Goal: Task Accomplishment & Management: Use online tool/utility

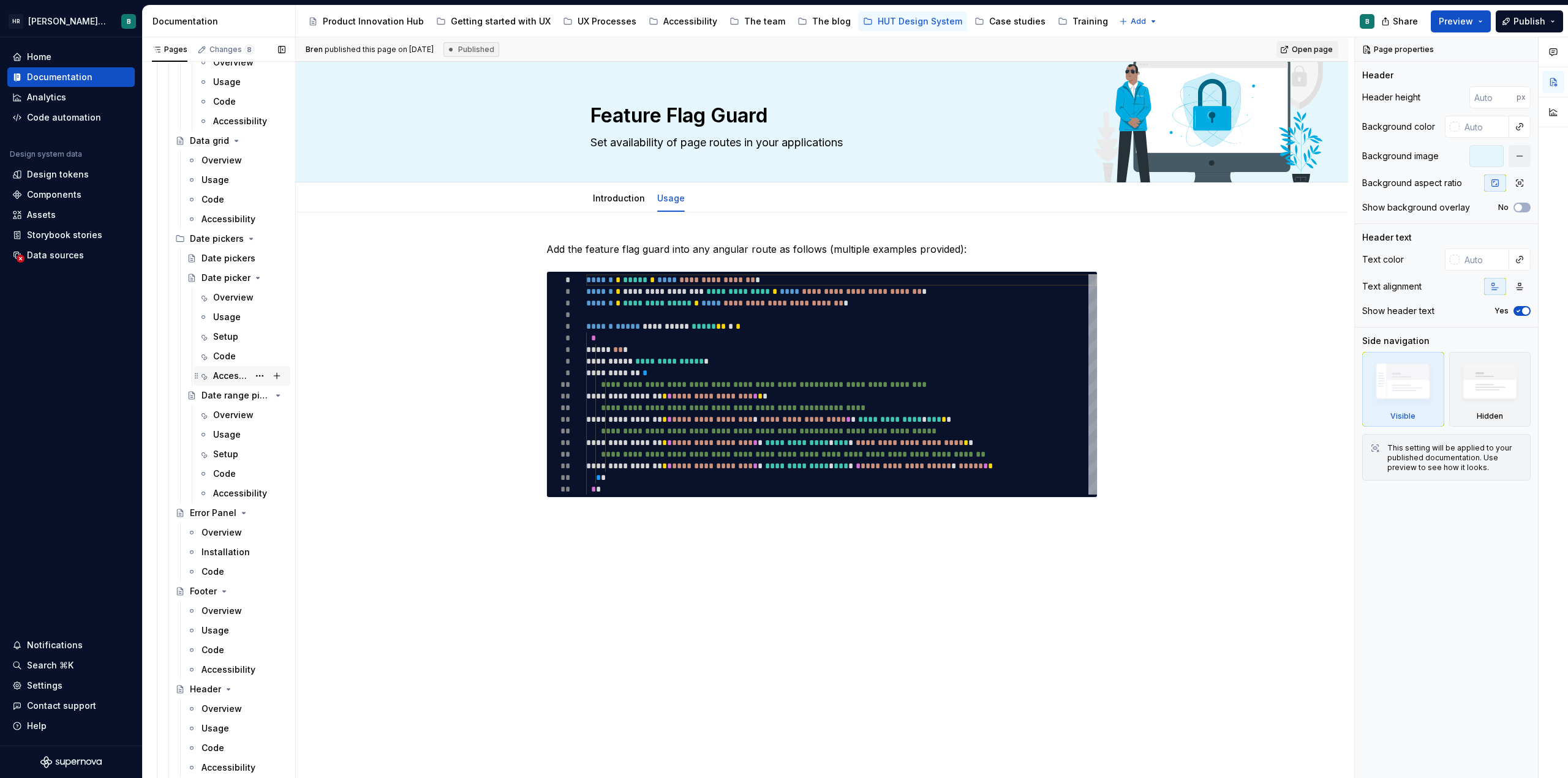
scroll to position [4286, 0]
click at [223, 370] on div "Accessibility" at bounding box center [249, 378] width 72 height 17
click at [225, 355] on div "Code" at bounding box center [224, 358] width 22 height 12
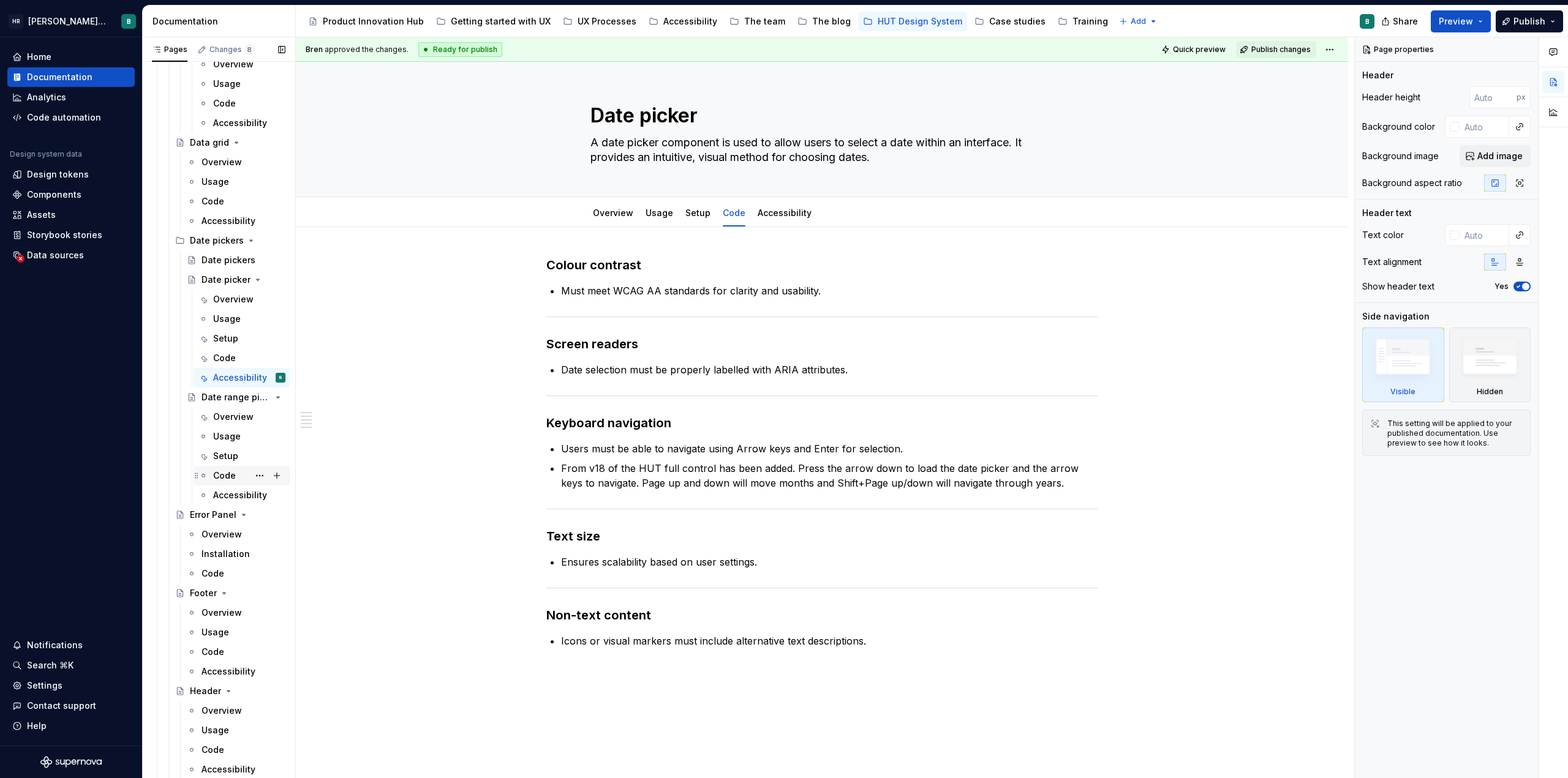
click at [227, 475] on div "Code" at bounding box center [224, 475] width 22 height 12
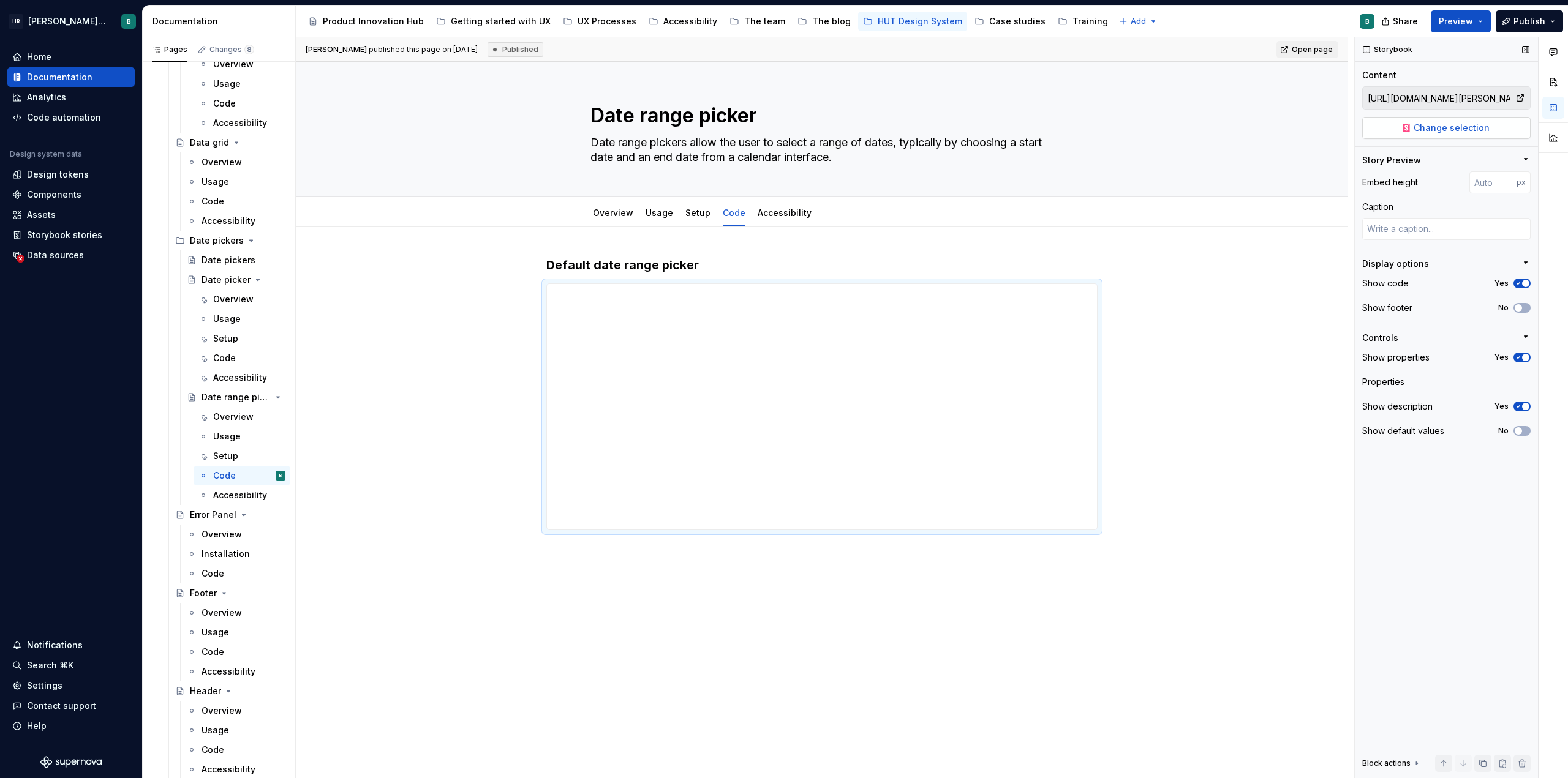
click at [782, 126] on span "Change selection" at bounding box center [1451, 128] width 76 height 12
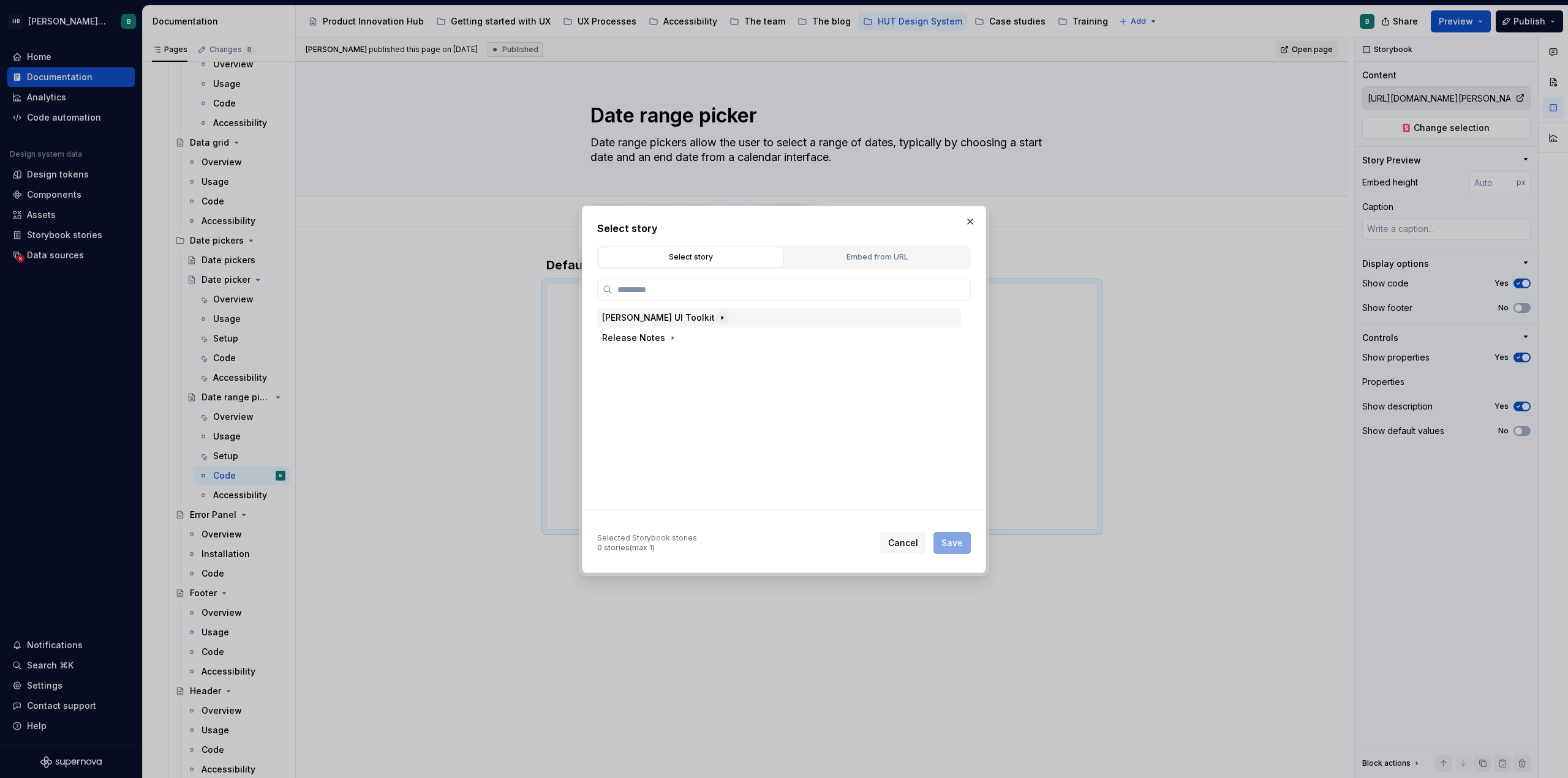
click at [717, 314] on icon "button" at bounding box center [722, 318] width 10 height 10
click at [651, 359] on icon "button" at bounding box center [656, 358] width 10 height 10
click at [696, 398] on icon "button" at bounding box center [701, 398] width 10 height 10
click at [737, 439] on icon "button" at bounding box center [738, 439] width 10 height 10
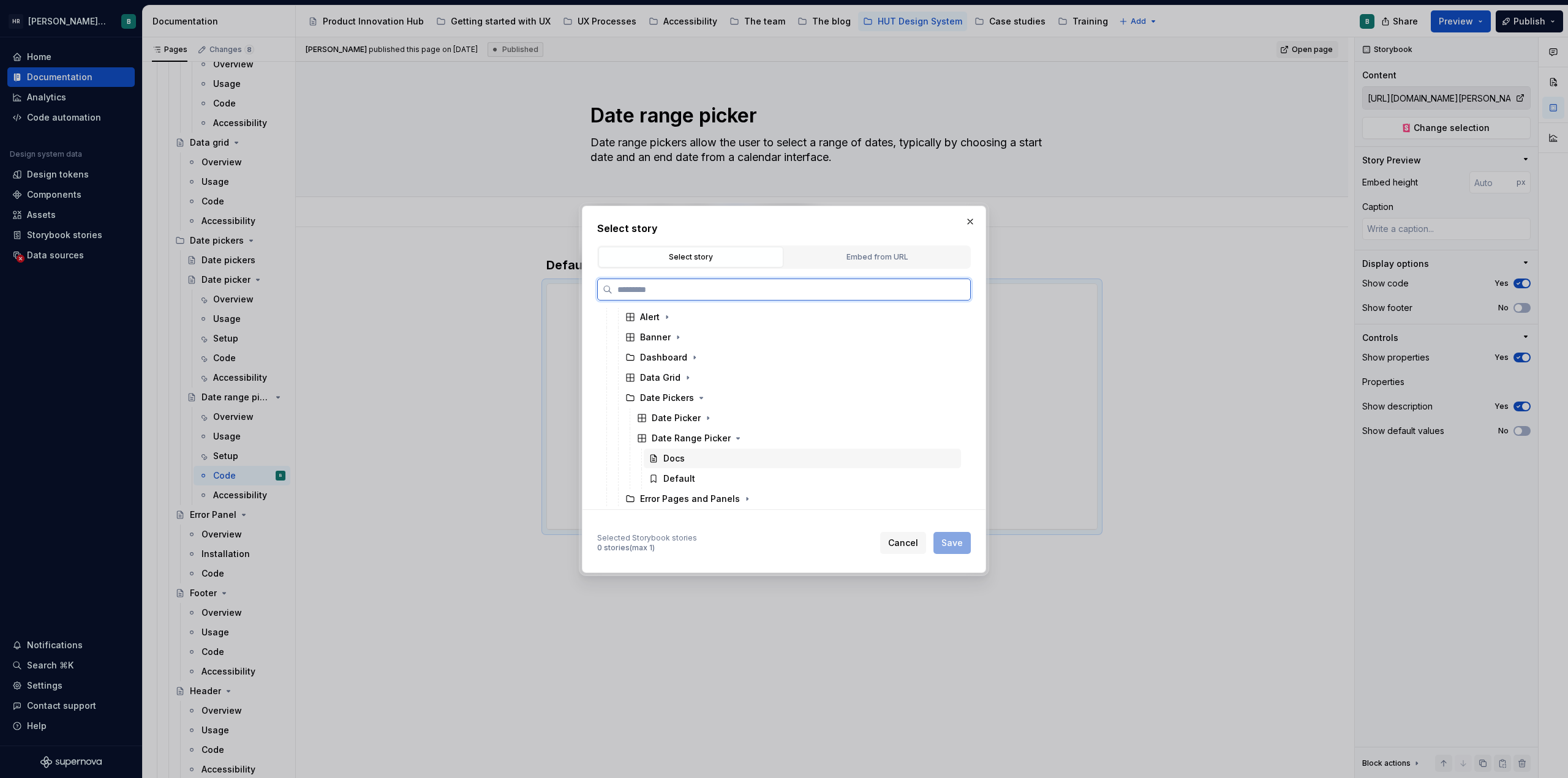
click at [669, 455] on div "Docs" at bounding box center [674, 458] width 22 height 12
click at [782, 540] on span "Save" at bounding box center [952, 542] width 22 height 12
type textarea "*"
type input "[PERSON_NAME] UI Toolkit / Core / Date Pickers / Date Range Picker / Docs"
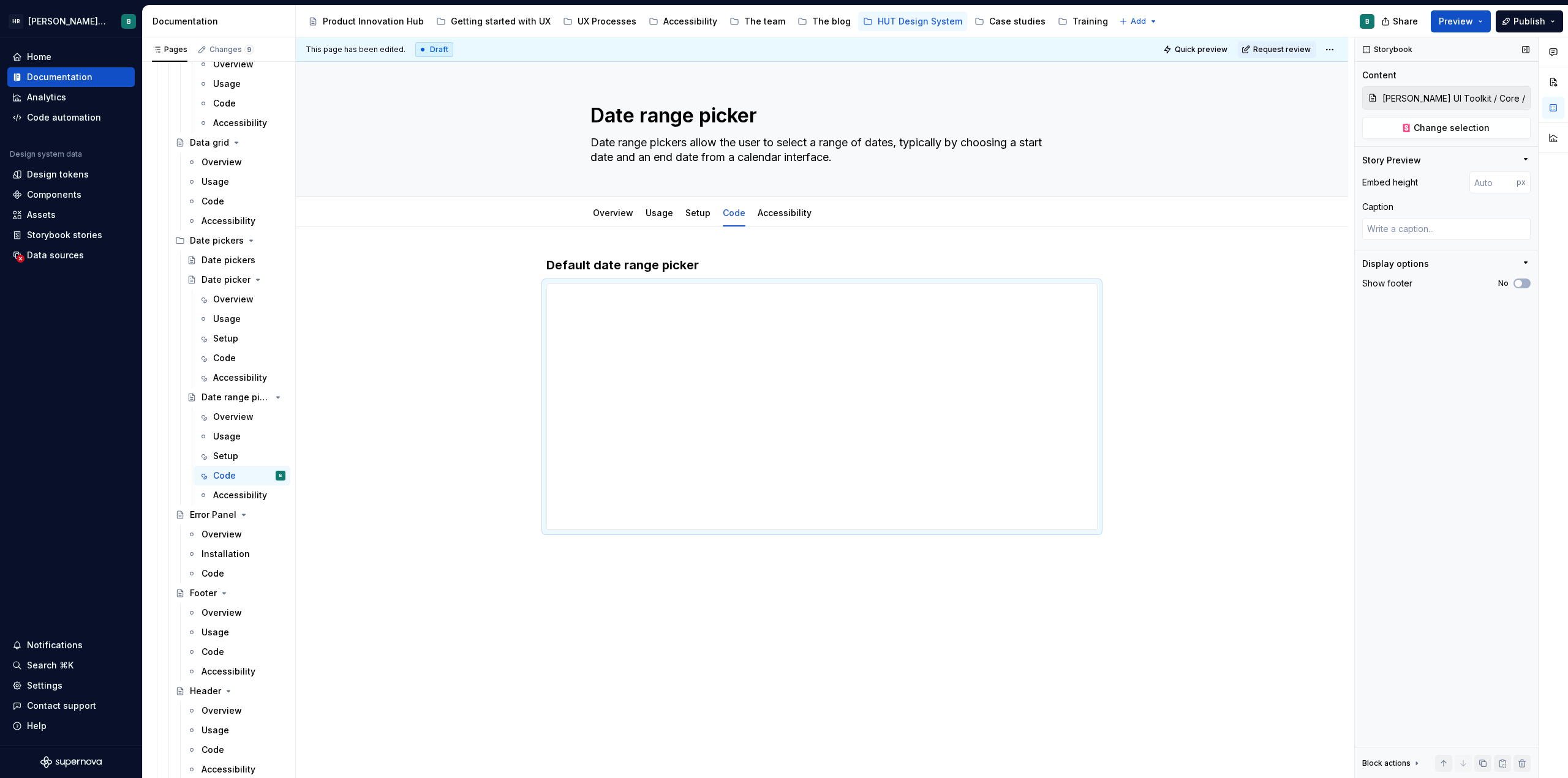
click at [782, 92] on input "[PERSON_NAME] UI Toolkit / Core / Date Pickers / Date Range Picker / Docs" at bounding box center [1454, 98] width 153 height 22
click at [782, 102] on input "[PERSON_NAME] UI Toolkit / Core / Date Pickers / Date Range Picker / Docs" at bounding box center [1454, 98] width 153 height 22
click at [782, 126] on span "Change selection" at bounding box center [1451, 128] width 76 height 12
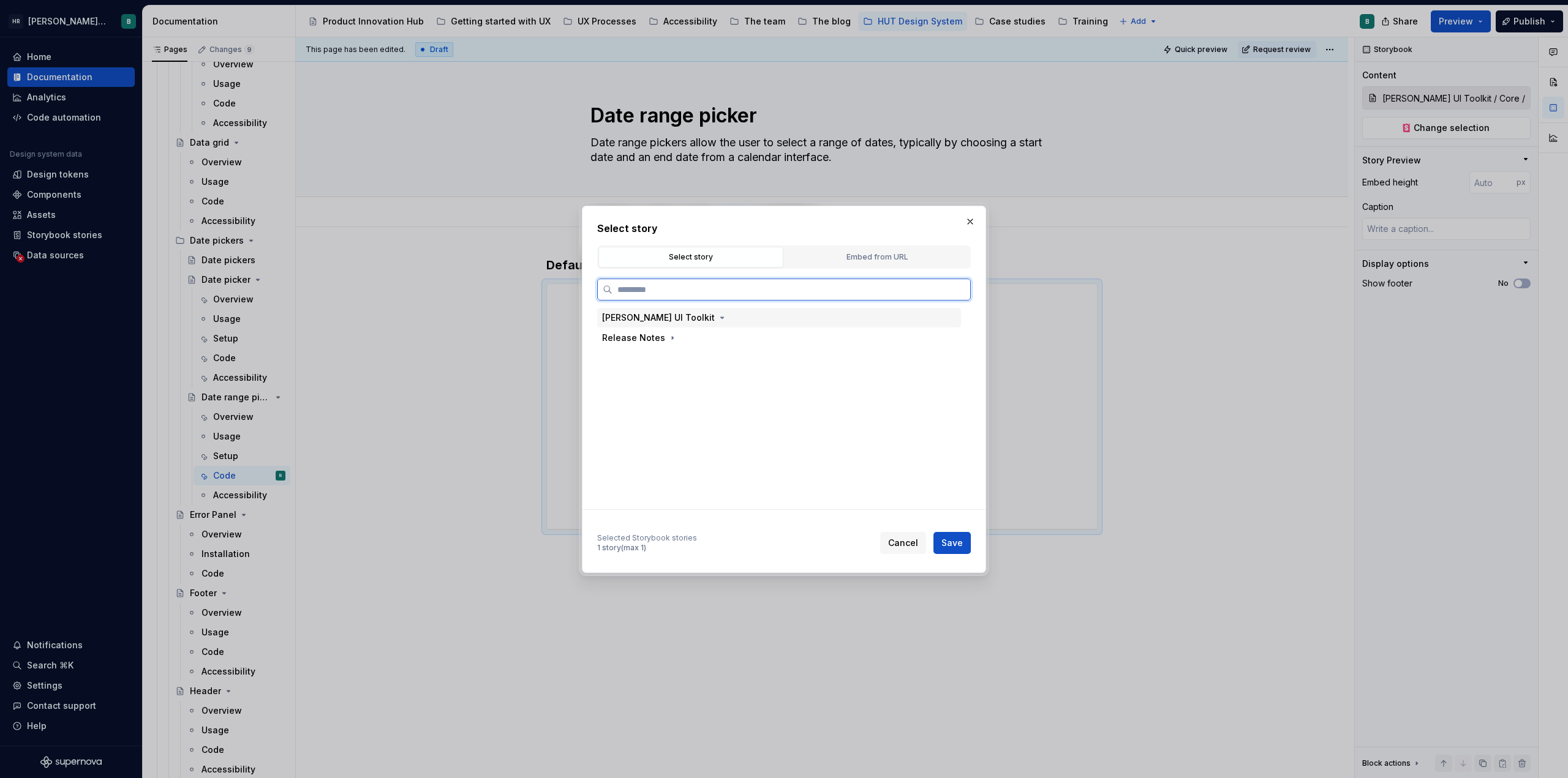
click at [674, 321] on div "[PERSON_NAME] UI Toolkit" at bounding box center [659, 318] width 112 height 12
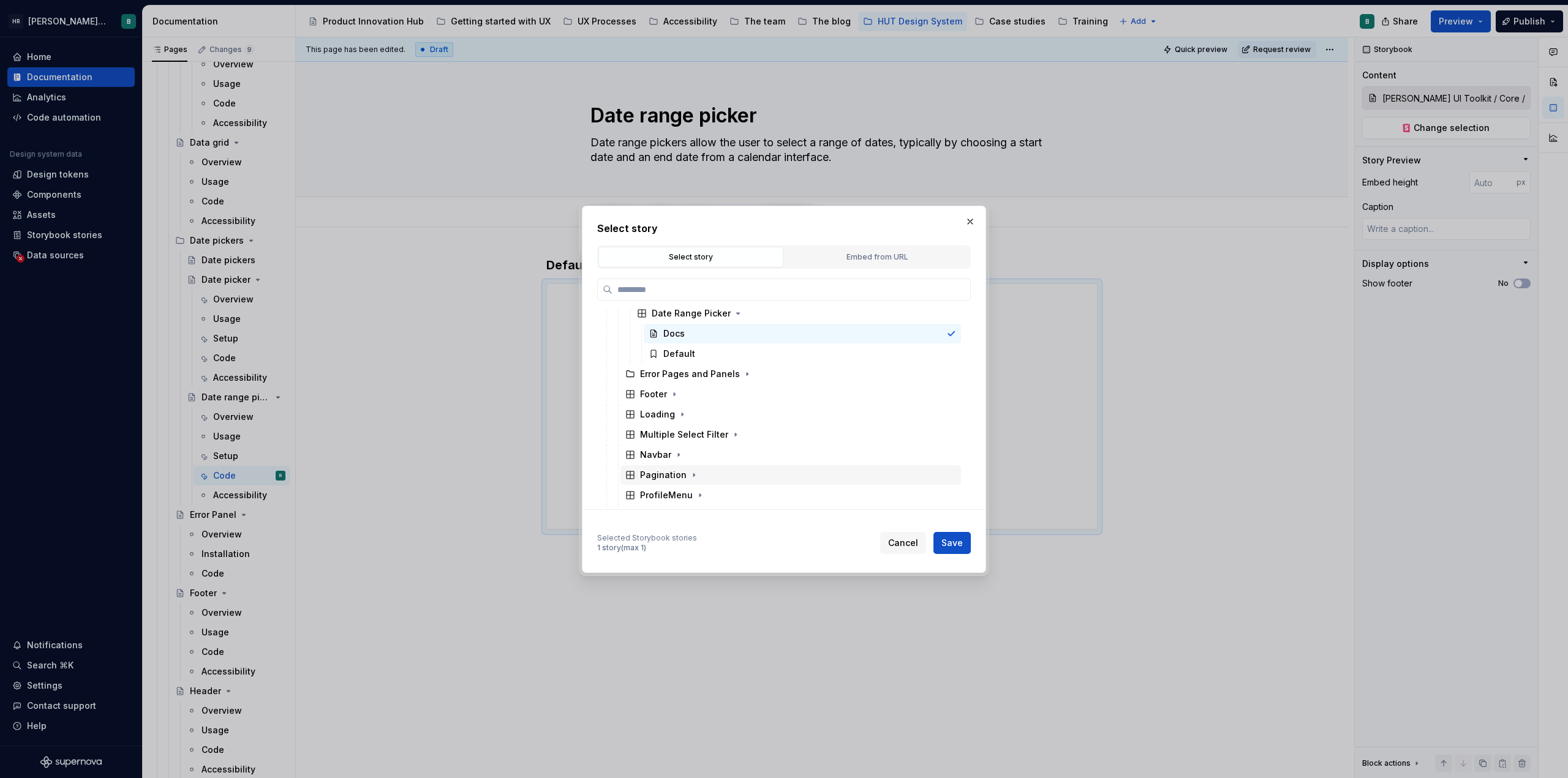
scroll to position [142, 0]
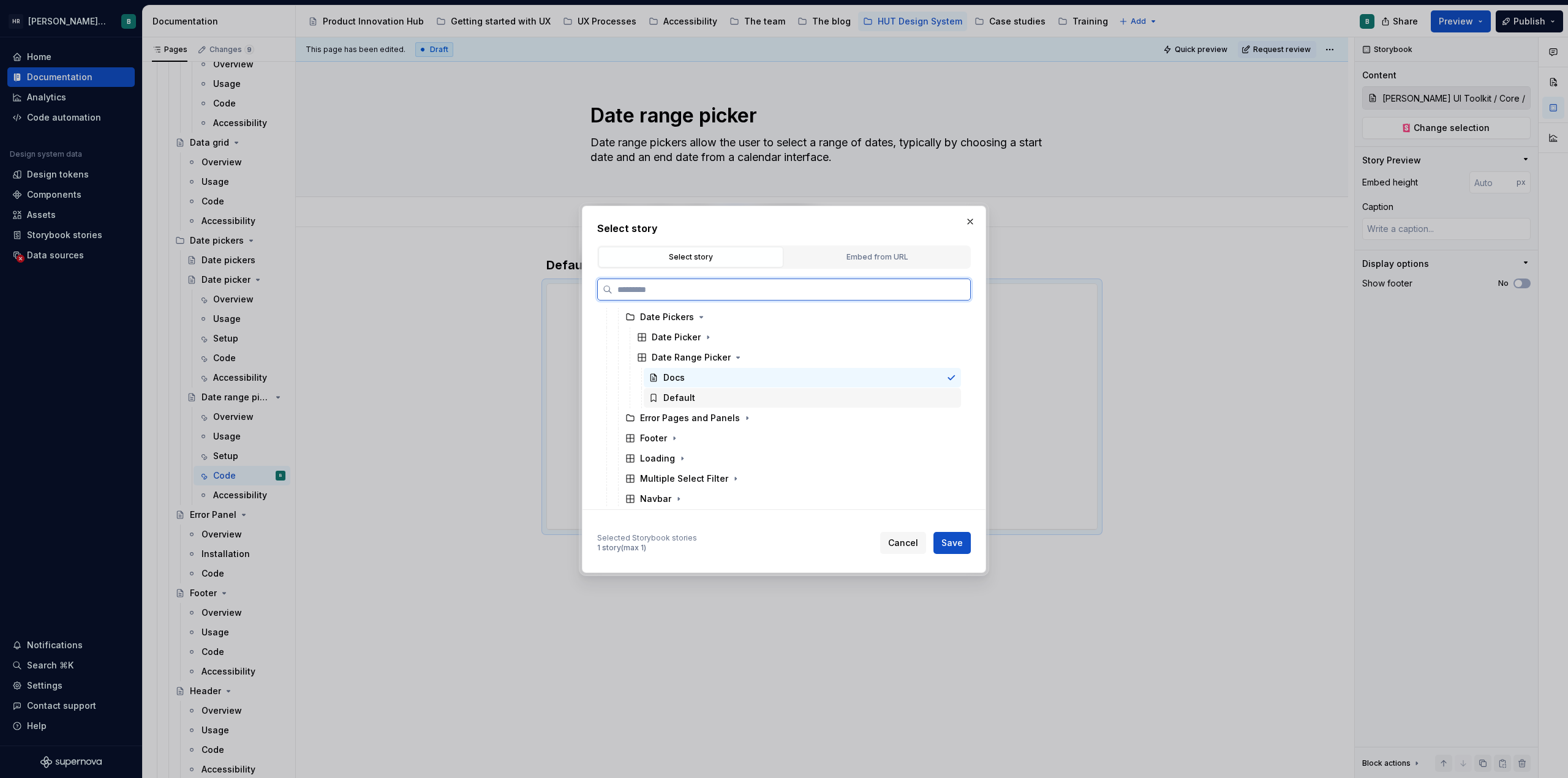
click at [688, 396] on div "Default" at bounding box center [680, 398] width 32 height 12
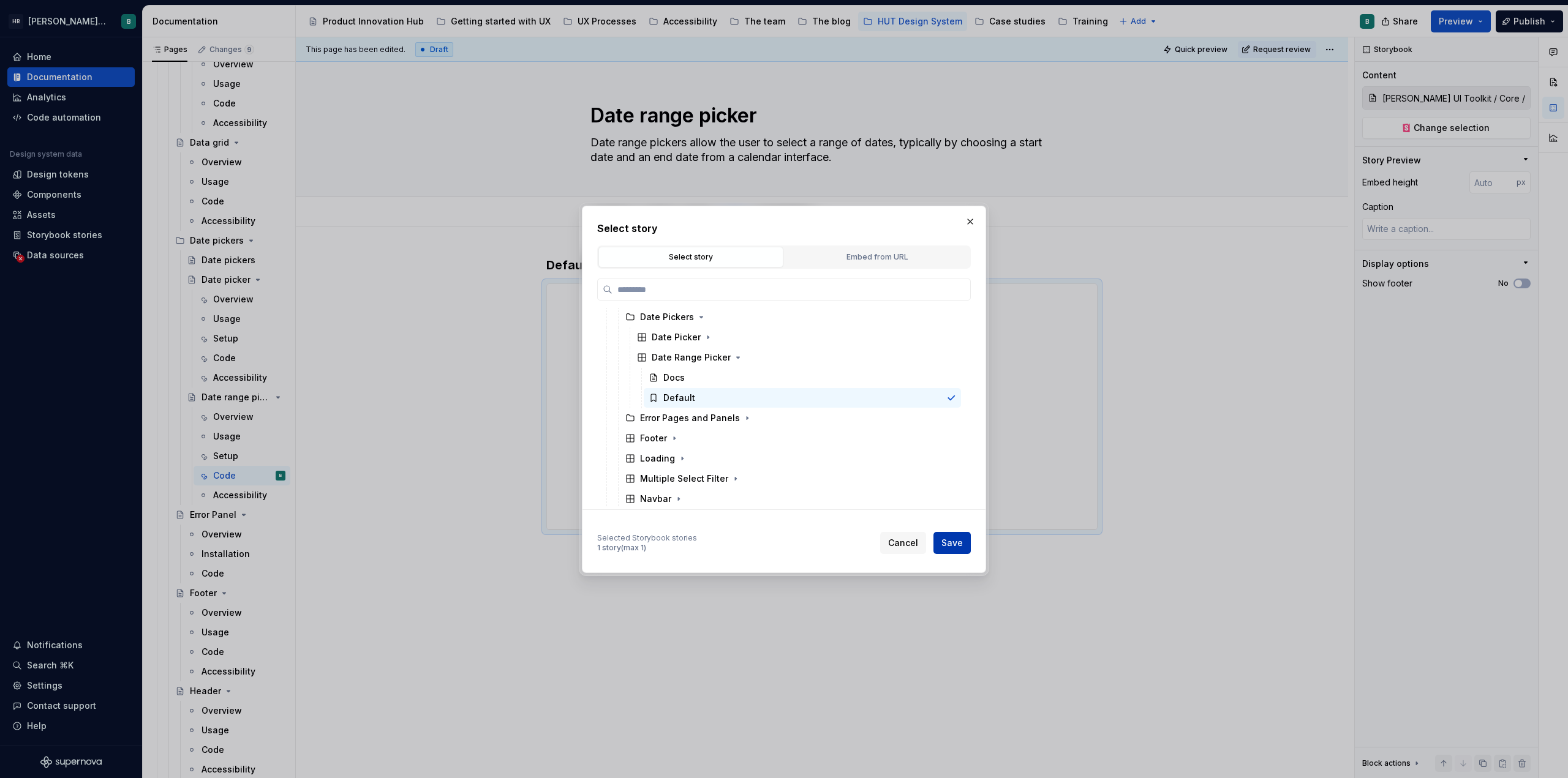
click at [782, 538] on button "Save" at bounding box center [952, 543] width 37 height 22
type textarea "*"
type input "[PERSON_NAME] UI Toolkit / Core / Date Pickers / Date Range Picker / Default"
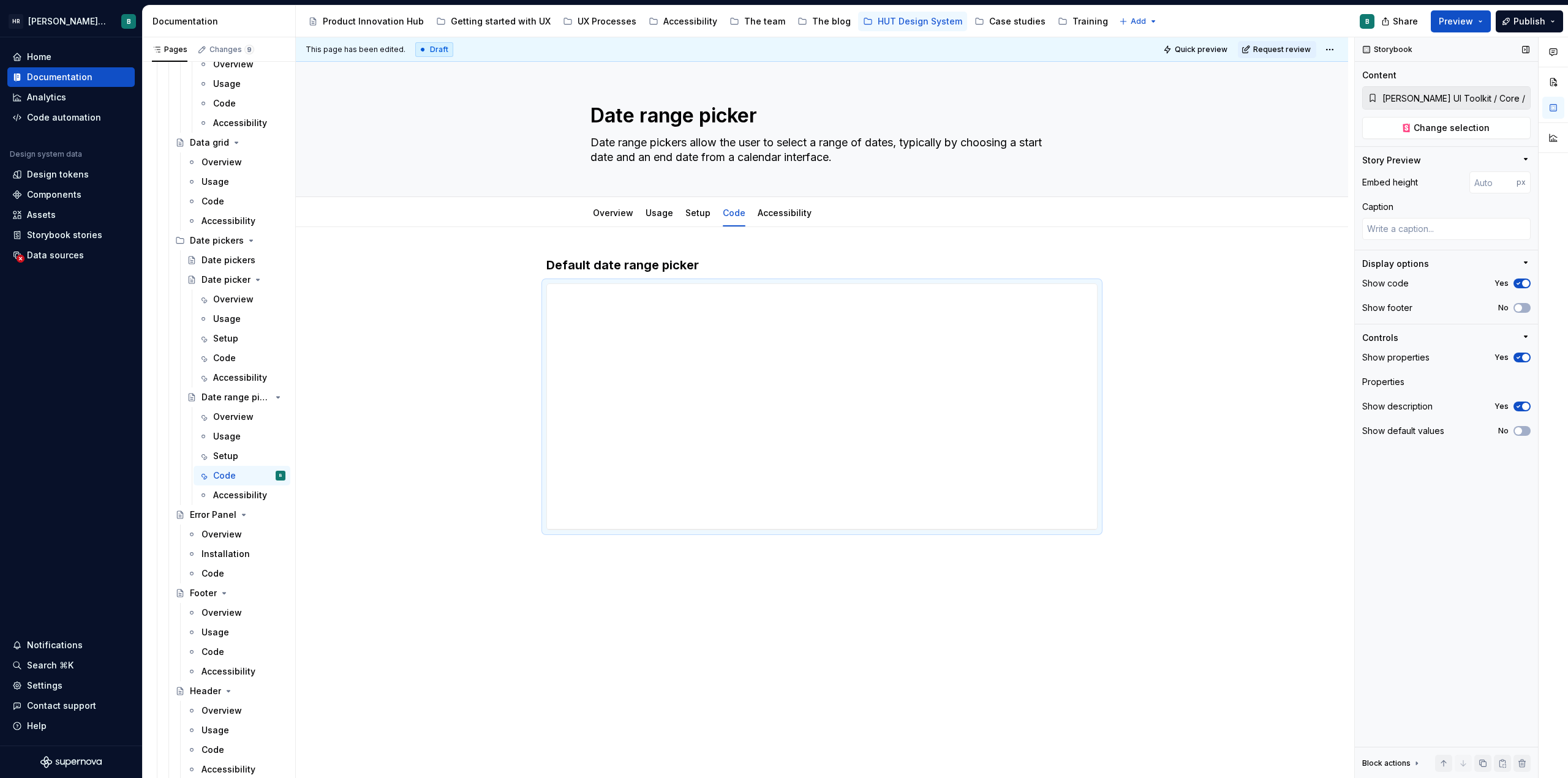
click at [782, 52] on div "Storybook" at bounding box center [1388, 50] width 59 height 17
click at [782, 135] on button "Change selection" at bounding box center [1446, 128] width 169 height 22
type textarea "*"
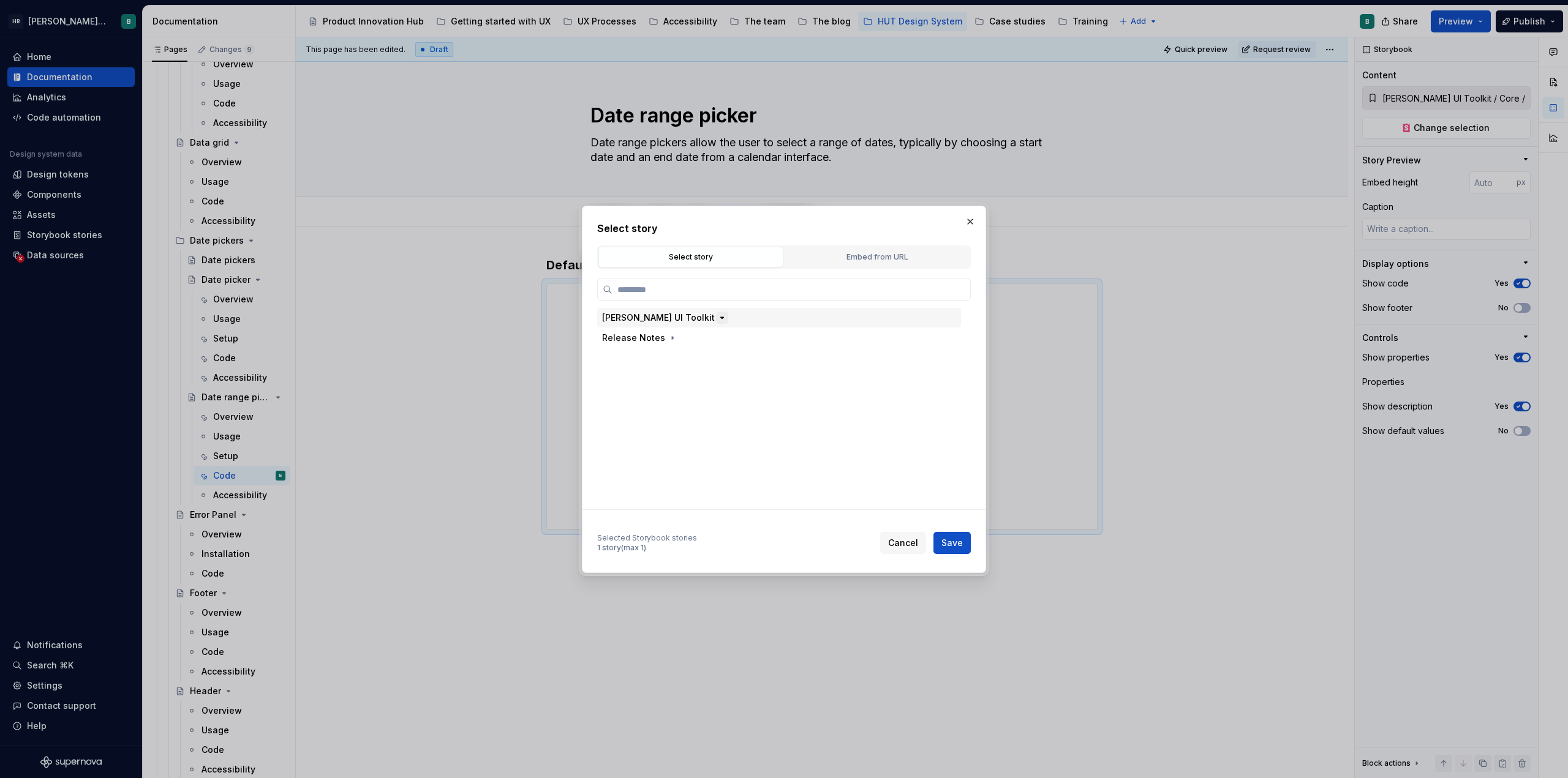
click at [716, 312] on button "button" at bounding box center [722, 318] width 12 height 12
click at [782, 542] on span "Cancel" at bounding box center [903, 542] width 30 height 12
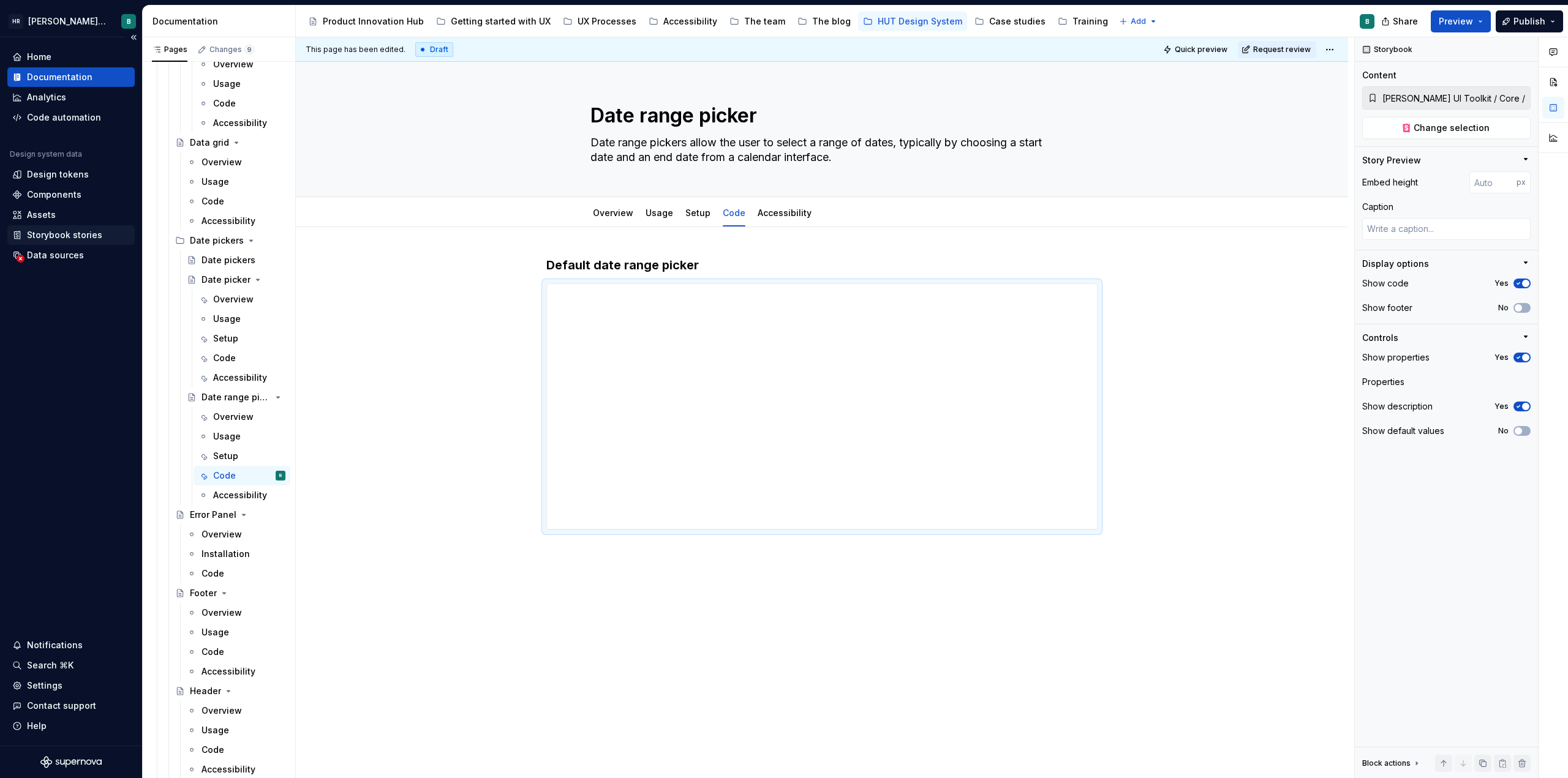
type textarea "*"
click at [85, 231] on div "Storybook stories" at bounding box center [64, 235] width 76 height 12
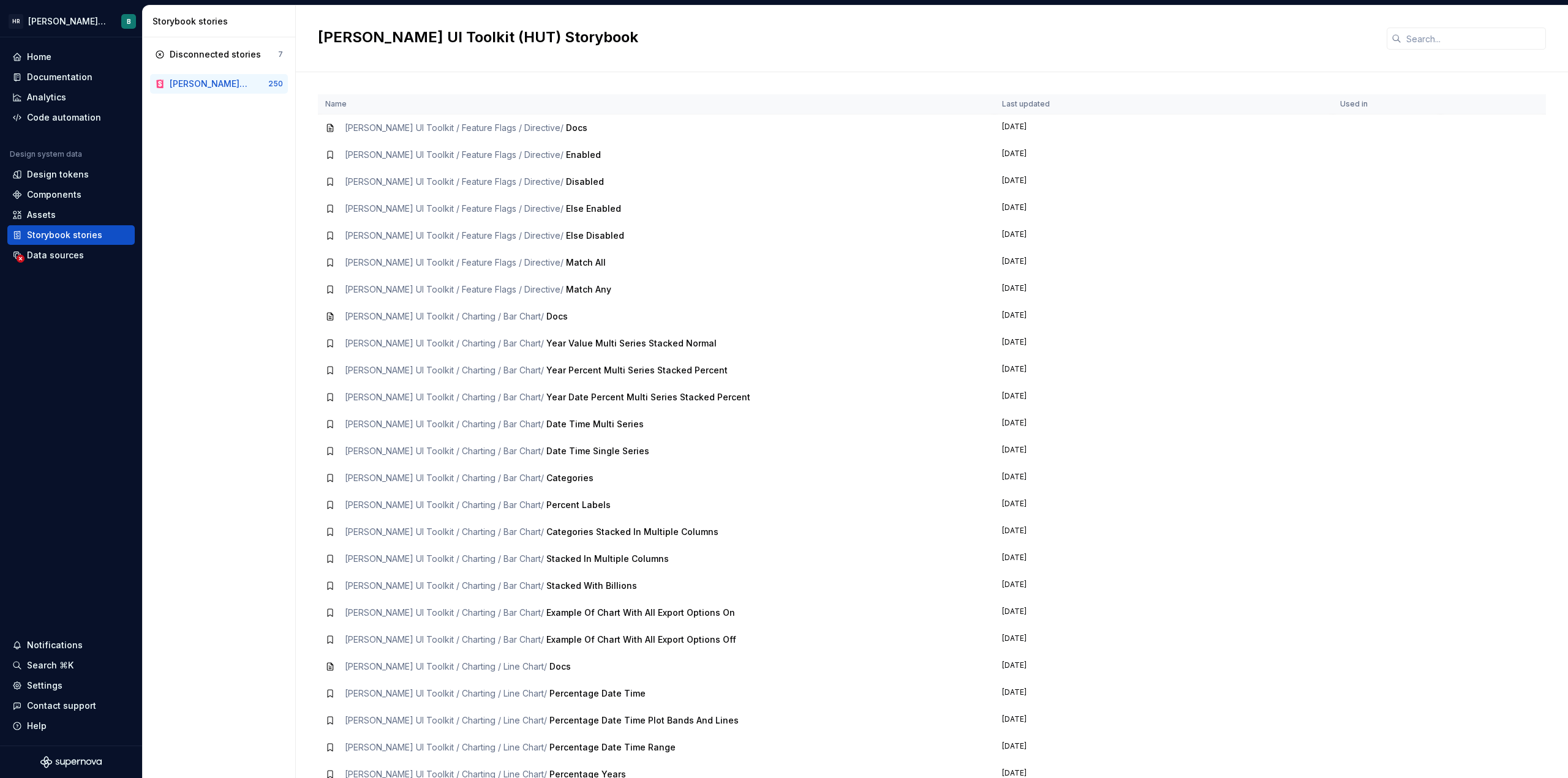
drag, startPoint x: 236, startPoint y: 84, endPoint x: 157, endPoint y: 191, distance: 133.0
click at [157, 191] on div "Disconnected stories 7 [PERSON_NAME] UI Toolkit (HUT) Storybook 250" at bounding box center [219, 408] width 153 height 741
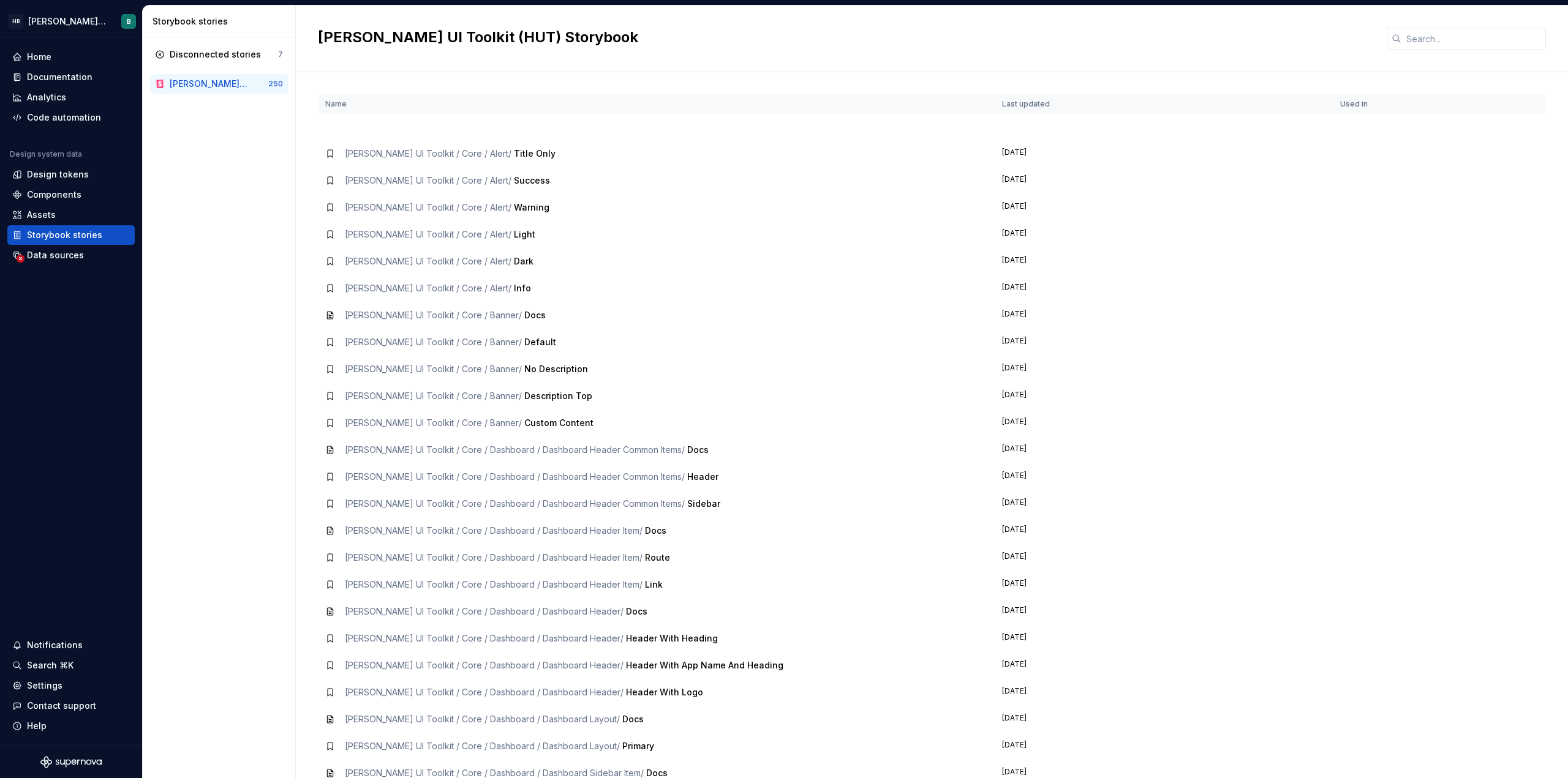
scroll to position [1163, 0]
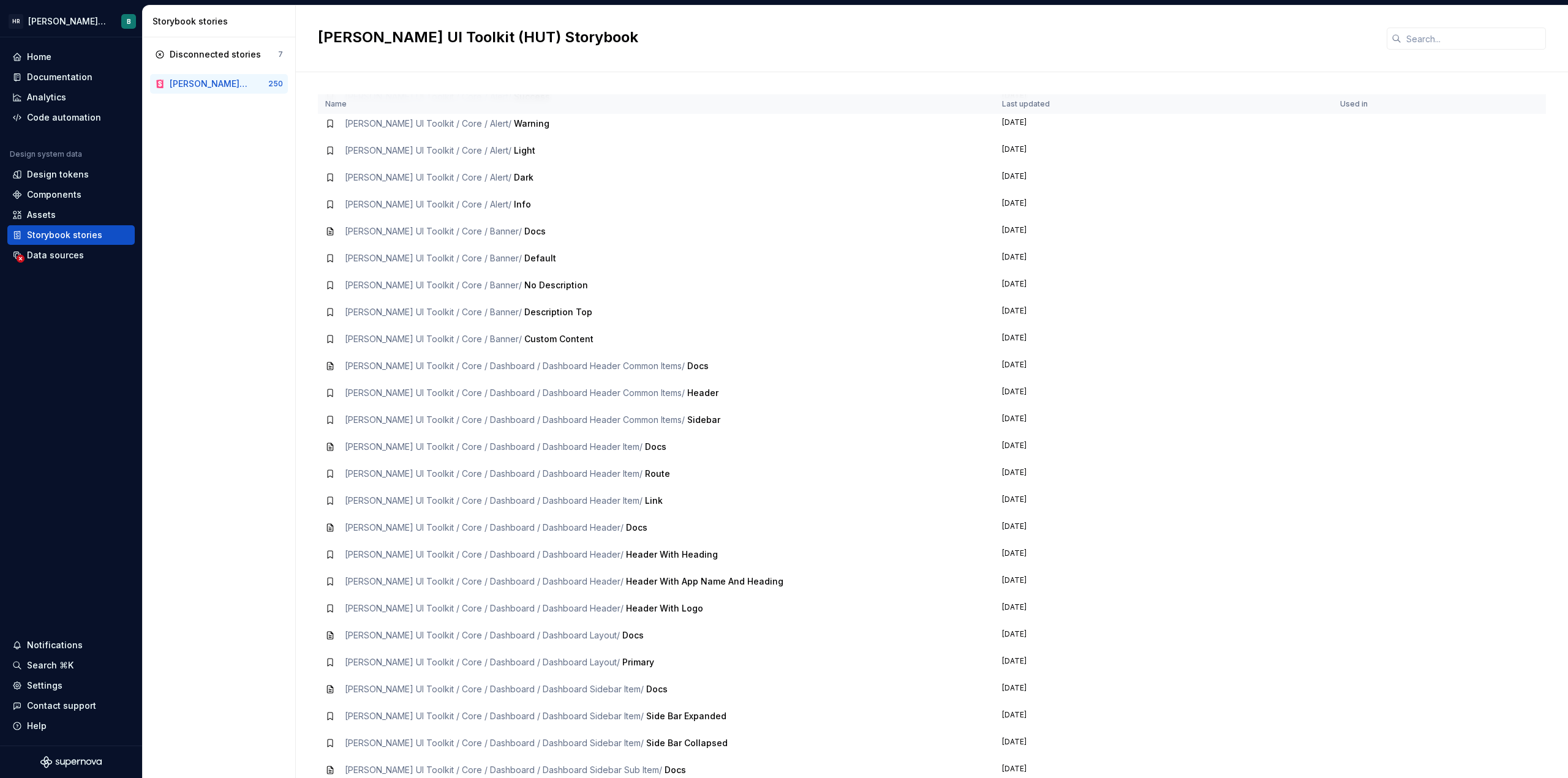
click at [782, 360] on td "[DATE]" at bounding box center [1163, 366] width 338 height 27
click at [680, 365] on div "[PERSON_NAME] UI Toolkit / Core / Dashboard / Dashboard Header Common Items / D…" at bounding box center [656, 366] width 662 height 12
click at [327, 382] on td "[PERSON_NAME] UI Toolkit / Core / Dashboard / Dashboard Header Common Items / H…" at bounding box center [656, 393] width 677 height 27
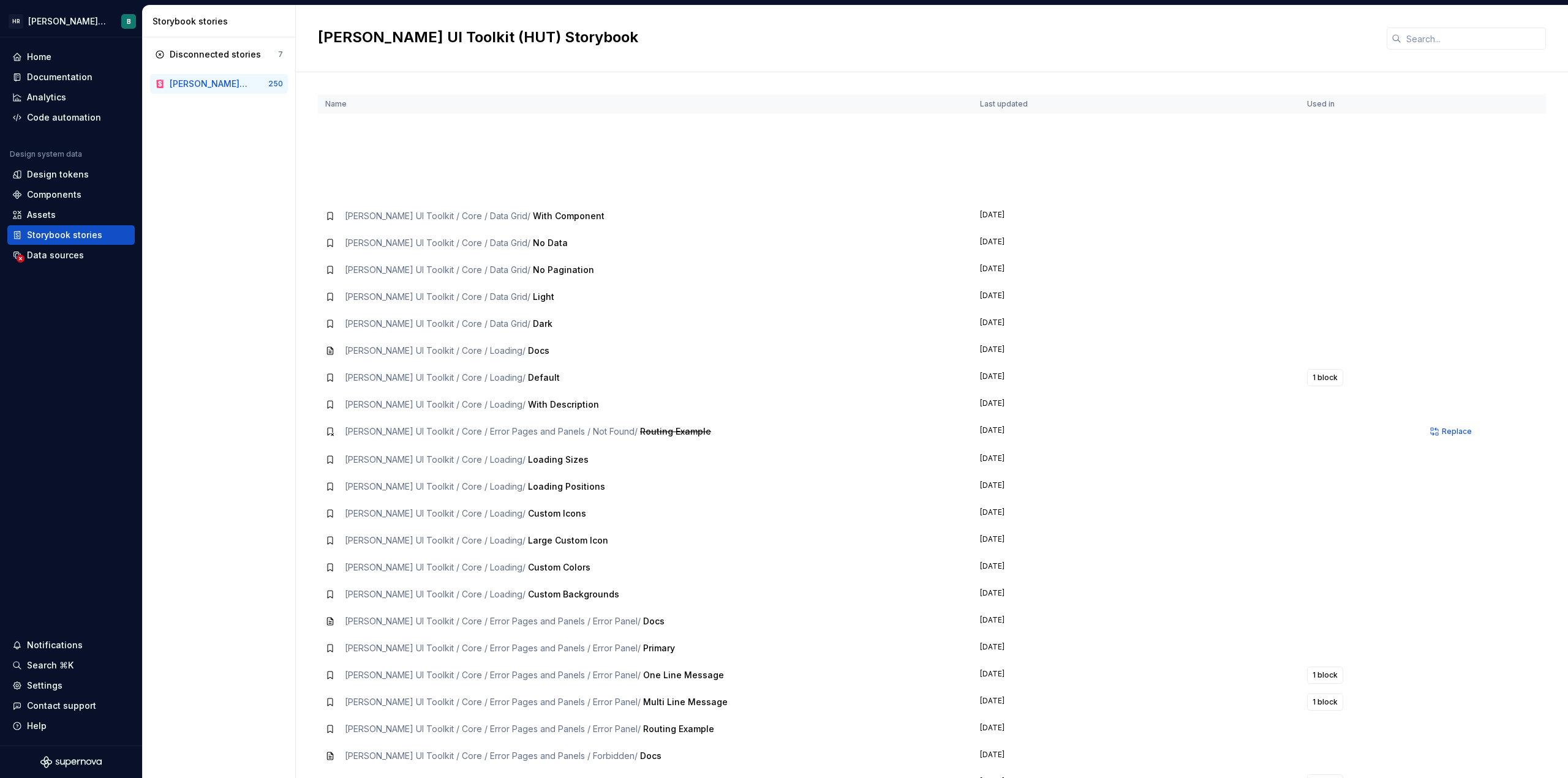
scroll to position [2021, 0]
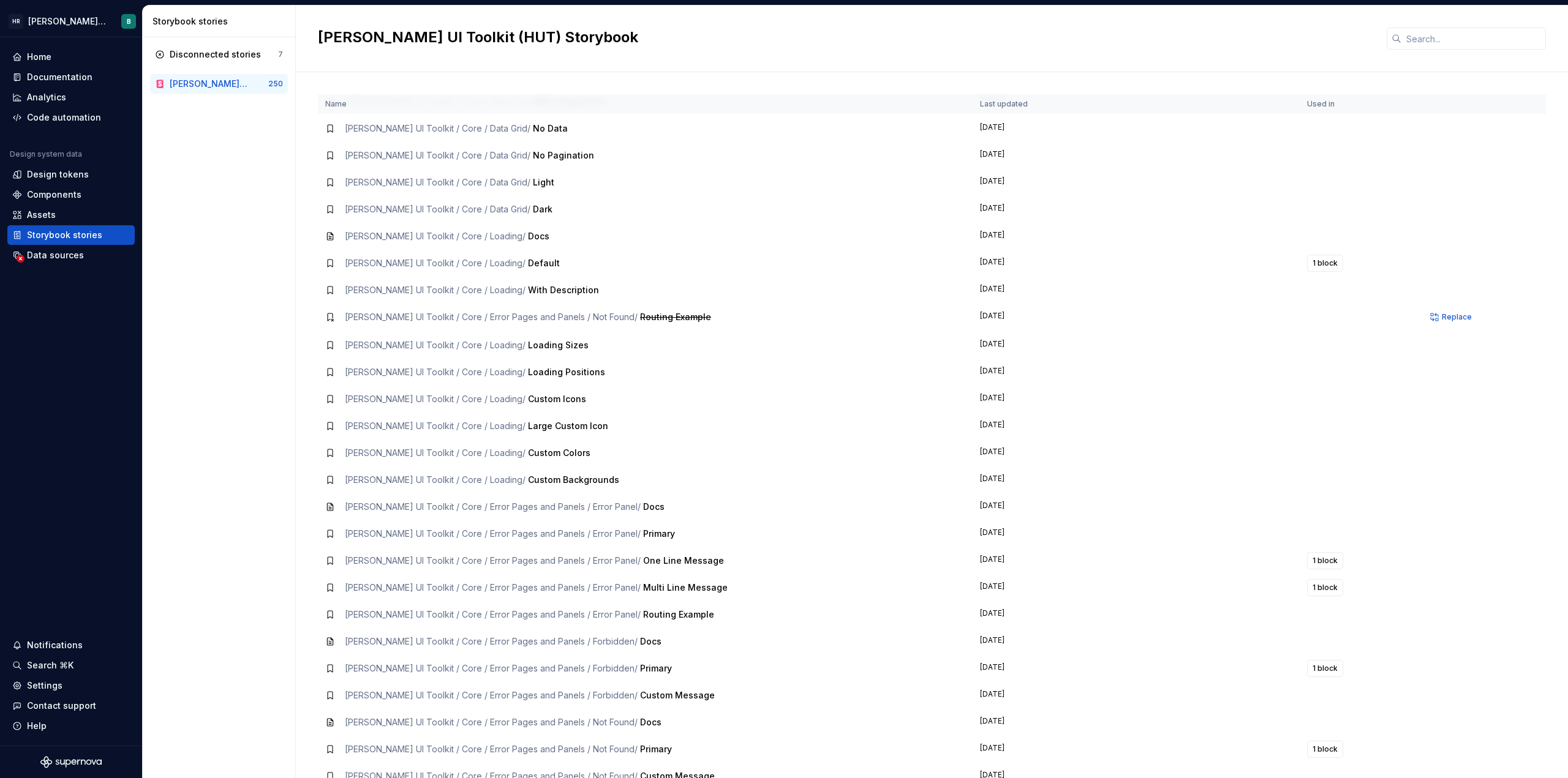
click at [247, 84] on div "[PERSON_NAME] UI Toolkit (HUT) Storybook" at bounding box center [209, 84] width 79 height 12
click at [213, 54] on div "Disconnected stories" at bounding box center [215, 54] width 92 height 12
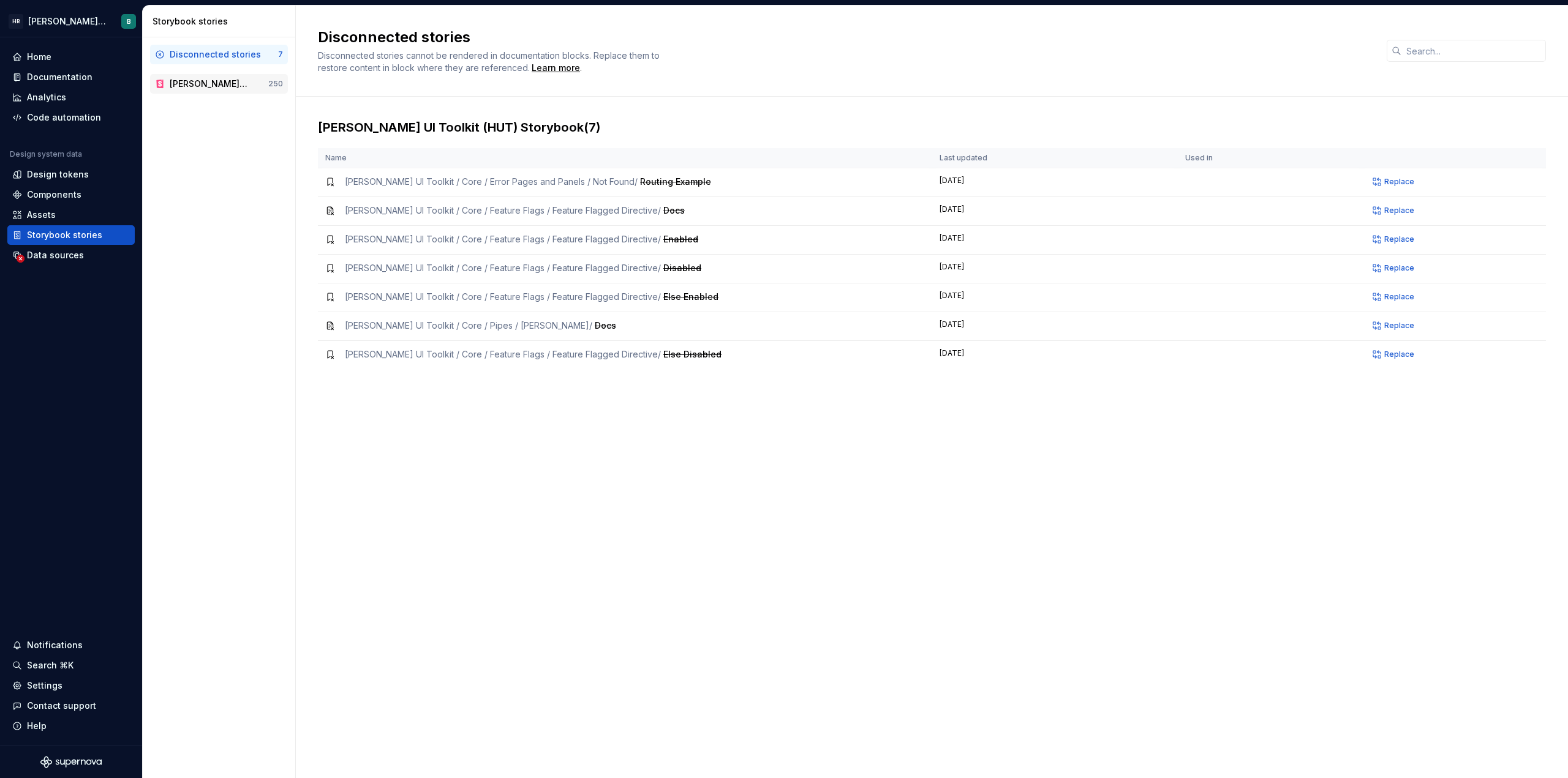
click at [210, 84] on div "[PERSON_NAME] UI Toolkit (HUT) Storybook" at bounding box center [209, 84] width 79 height 12
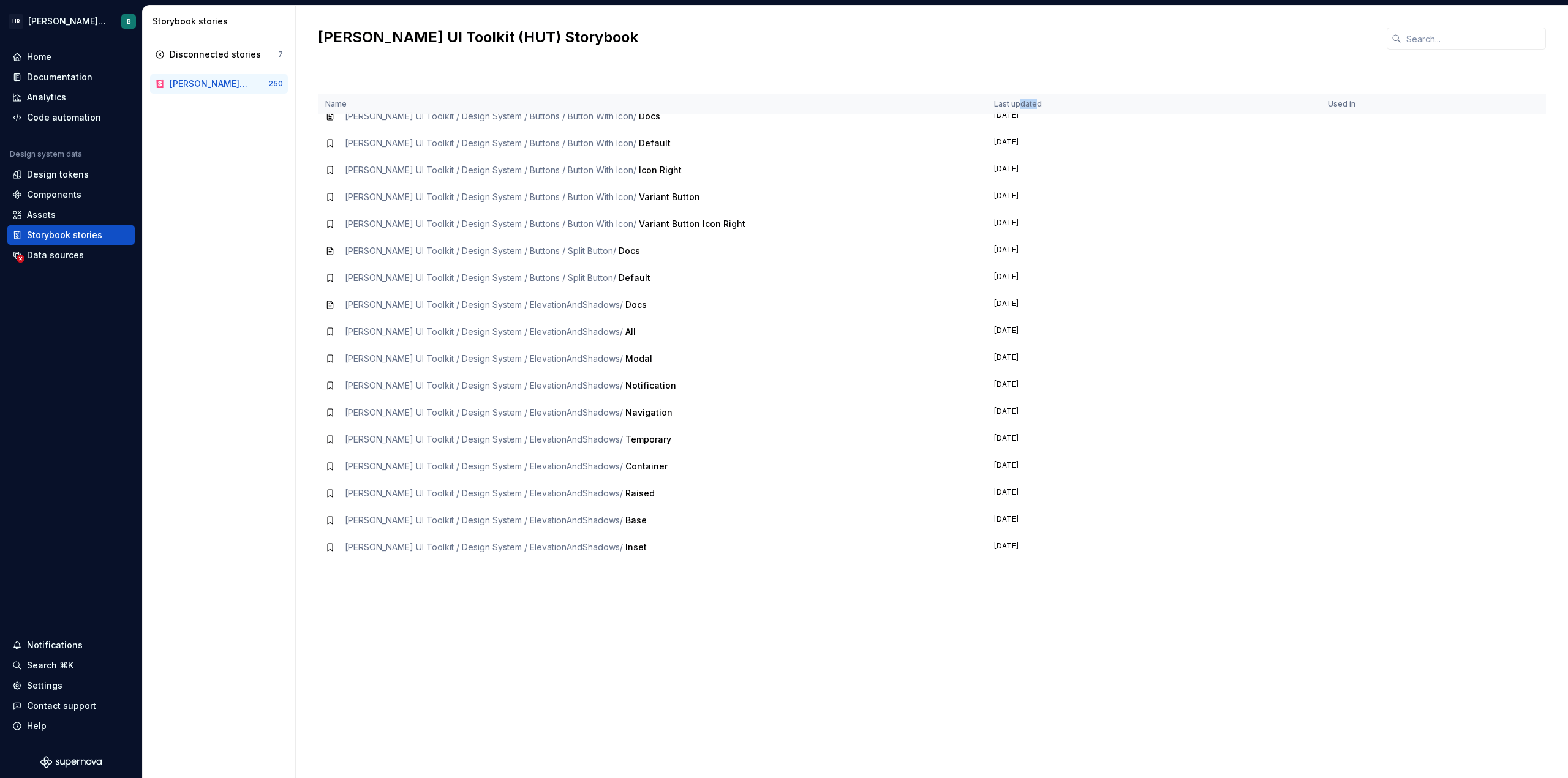
scroll to position [4837, 0]
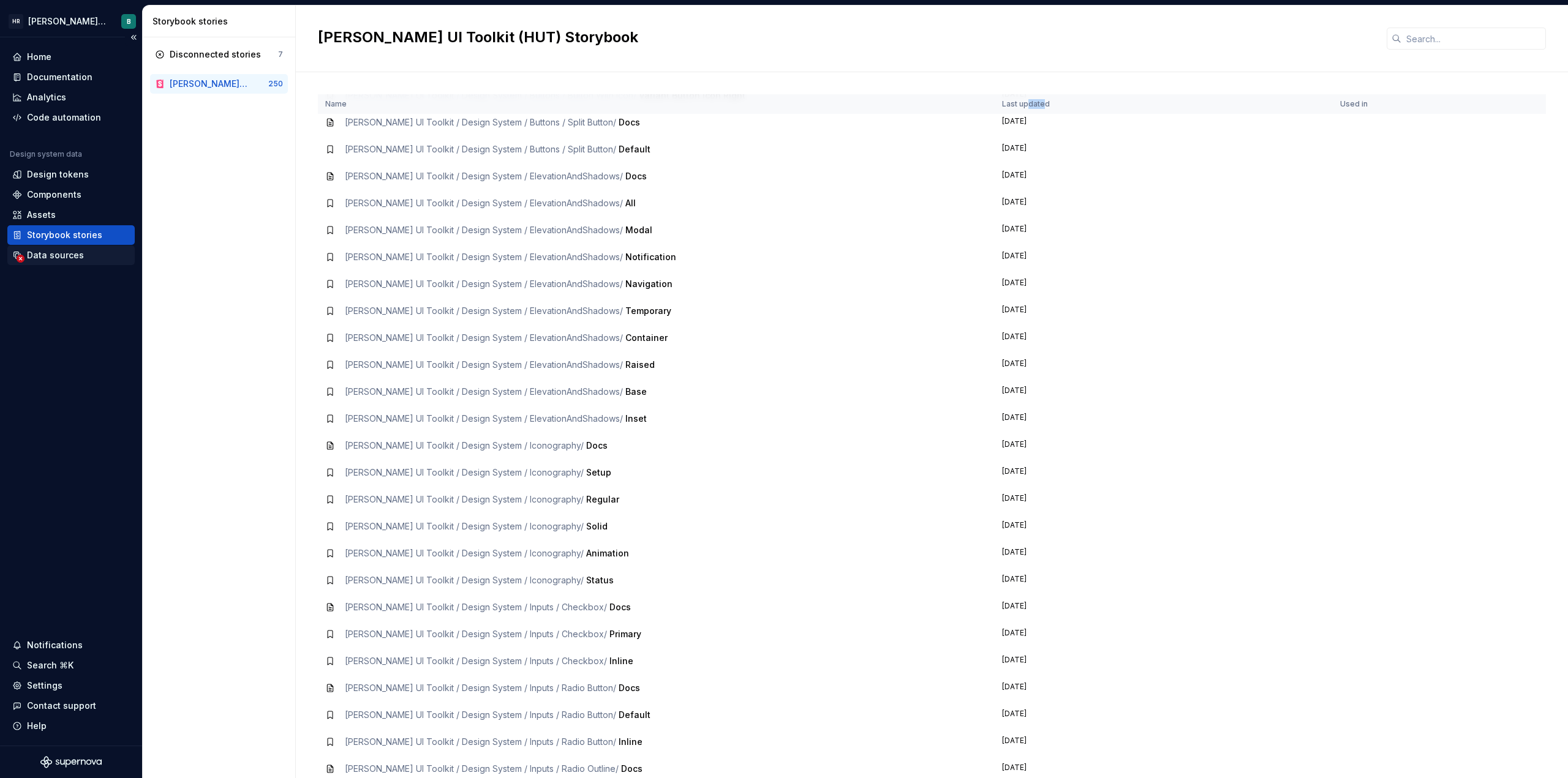
click at [61, 254] on div "Data sources" at bounding box center [55, 255] width 57 height 12
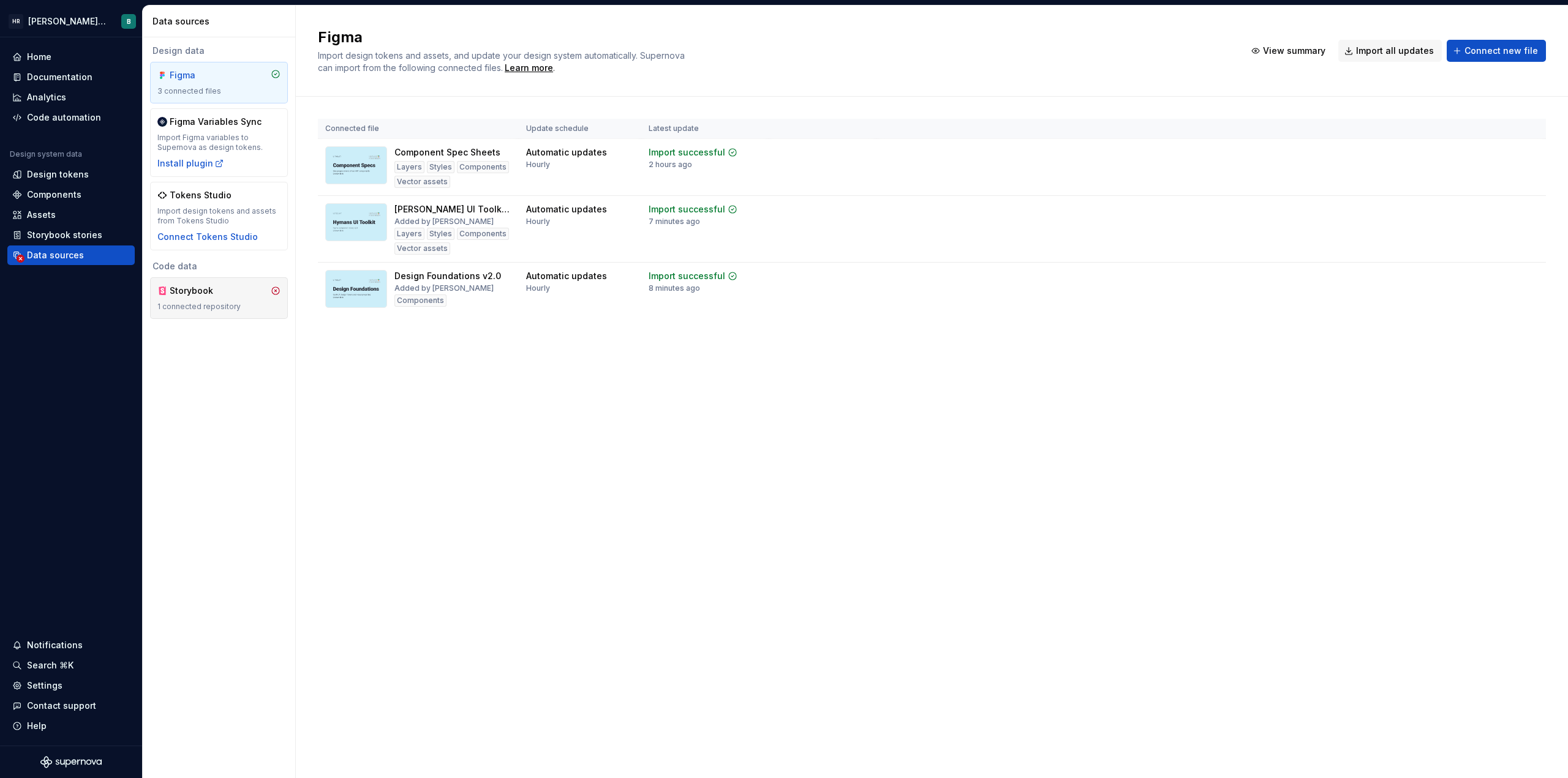
click at [218, 291] on div "Storybook" at bounding box center [199, 290] width 59 height 12
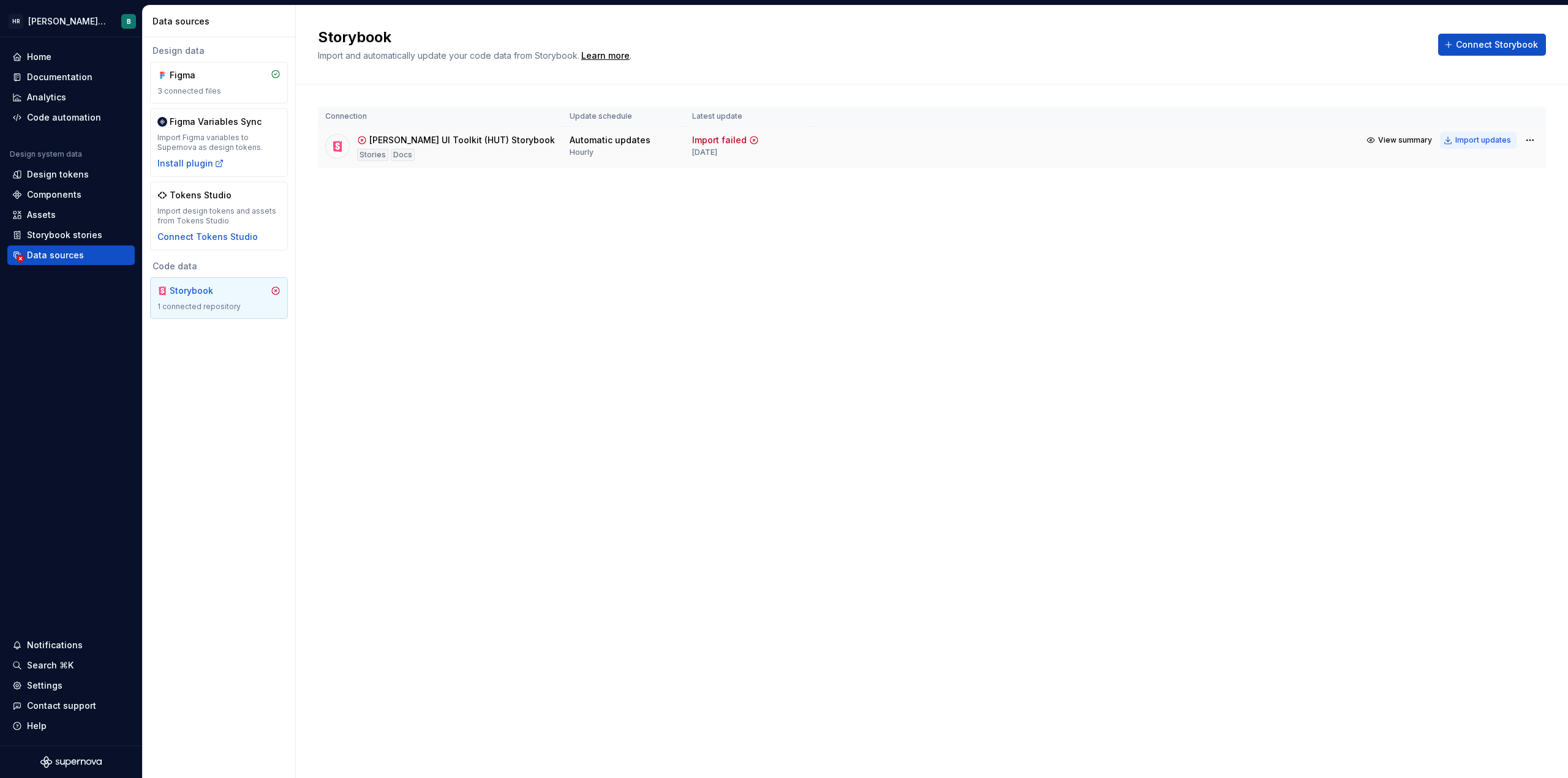
click at [782, 142] on div "Import updates" at bounding box center [1483, 140] width 55 height 10
click at [782, 142] on span "View summary" at bounding box center [1404, 140] width 54 height 10
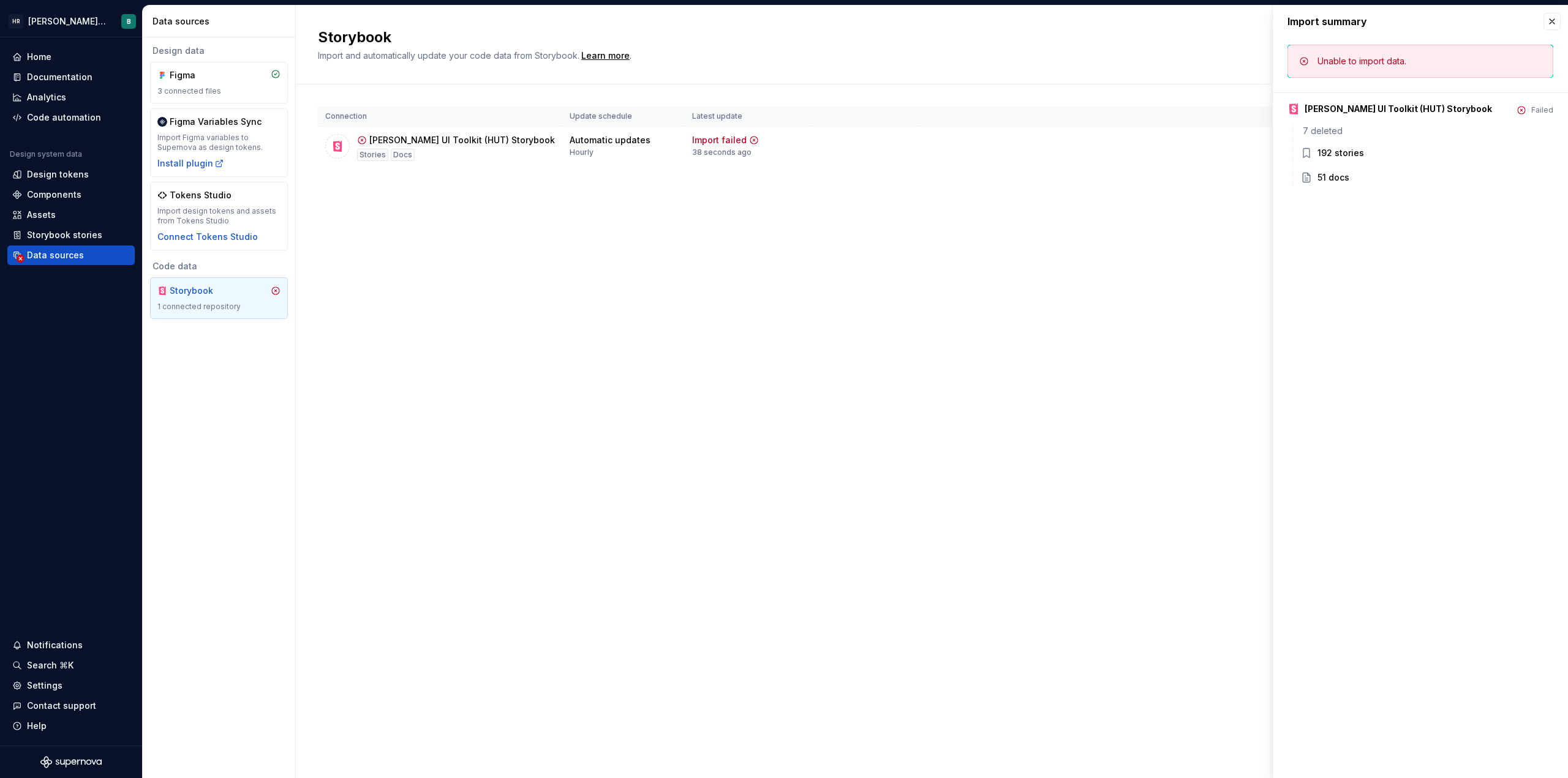
drag, startPoint x: 1558, startPoint y: 18, endPoint x: 1545, endPoint y: 102, distance: 85.0
click at [782, 18] on button "button" at bounding box center [1552, 22] width 17 height 17
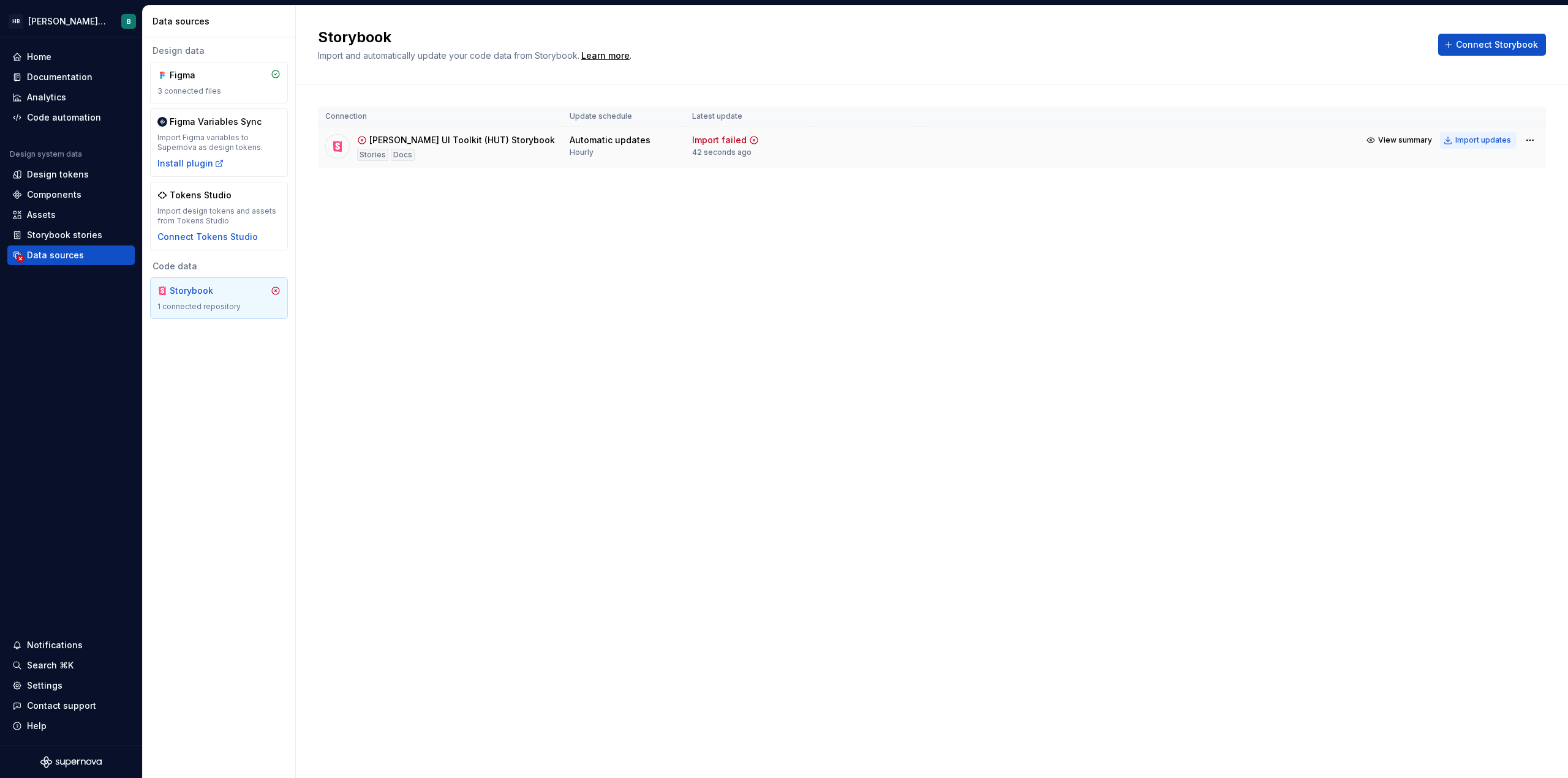
click at [782, 140] on div "Import updates" at bounding box center [1483, 140] width 55 height 10
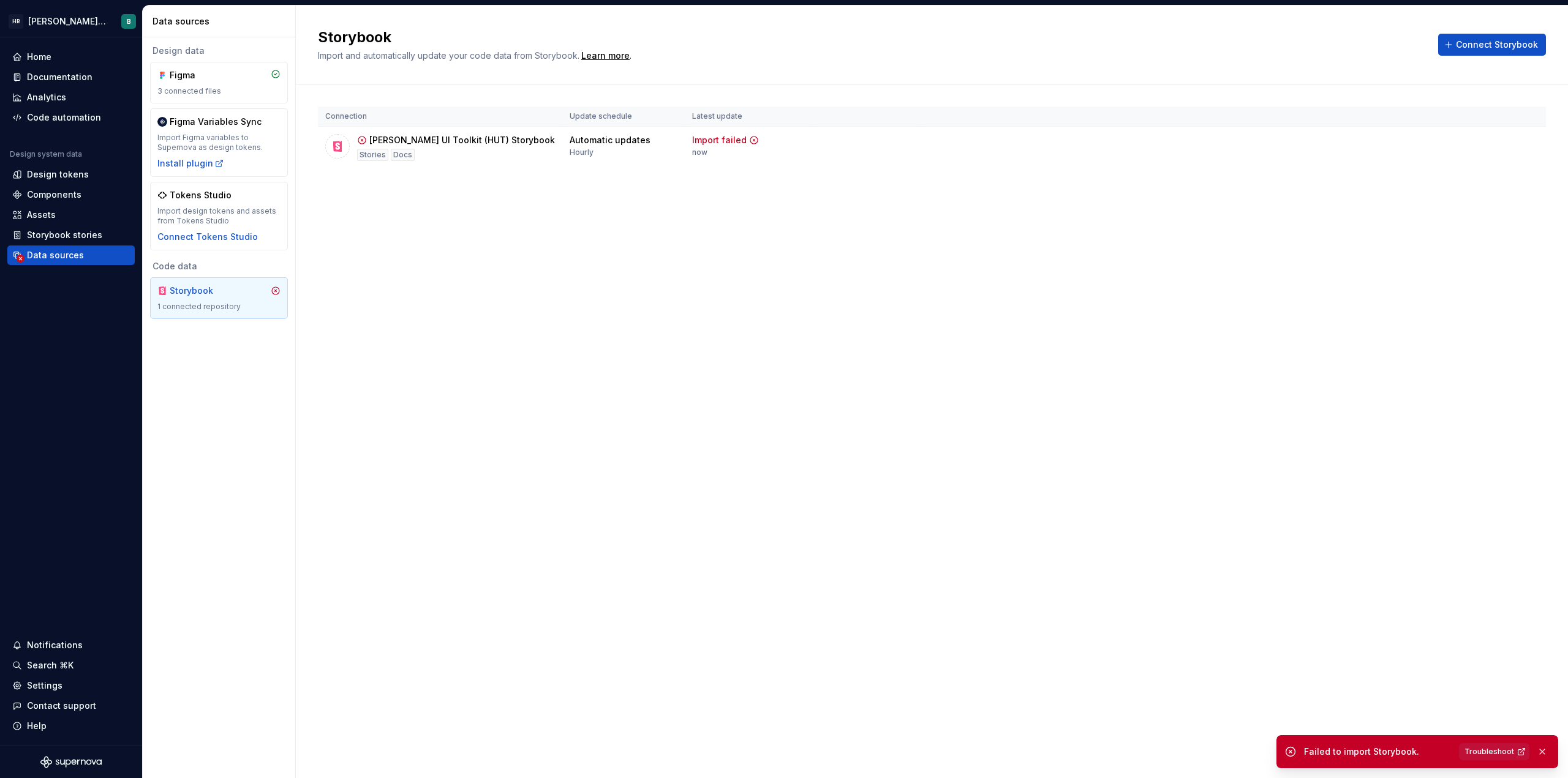
drag, startPoint x: 1502, startPoint y: 737, endPoint x: 1502, endPoint y: 749, distance: 12.0
click at [782, 738] on div "Failed to import Storybook. Troubleshoot" at bounding box center [1417, 752] width 282 height 33
click at [782, 135] on html "[PERSON_NAME] UI Toolkit (HUT) B Home Documentation Analytics Code automation D…" at bounding box center [784, 389] width 1568 height 778
click at [782, 184] on link "Open Storybook" at bounding box center [1487, 183] width 92 height 12
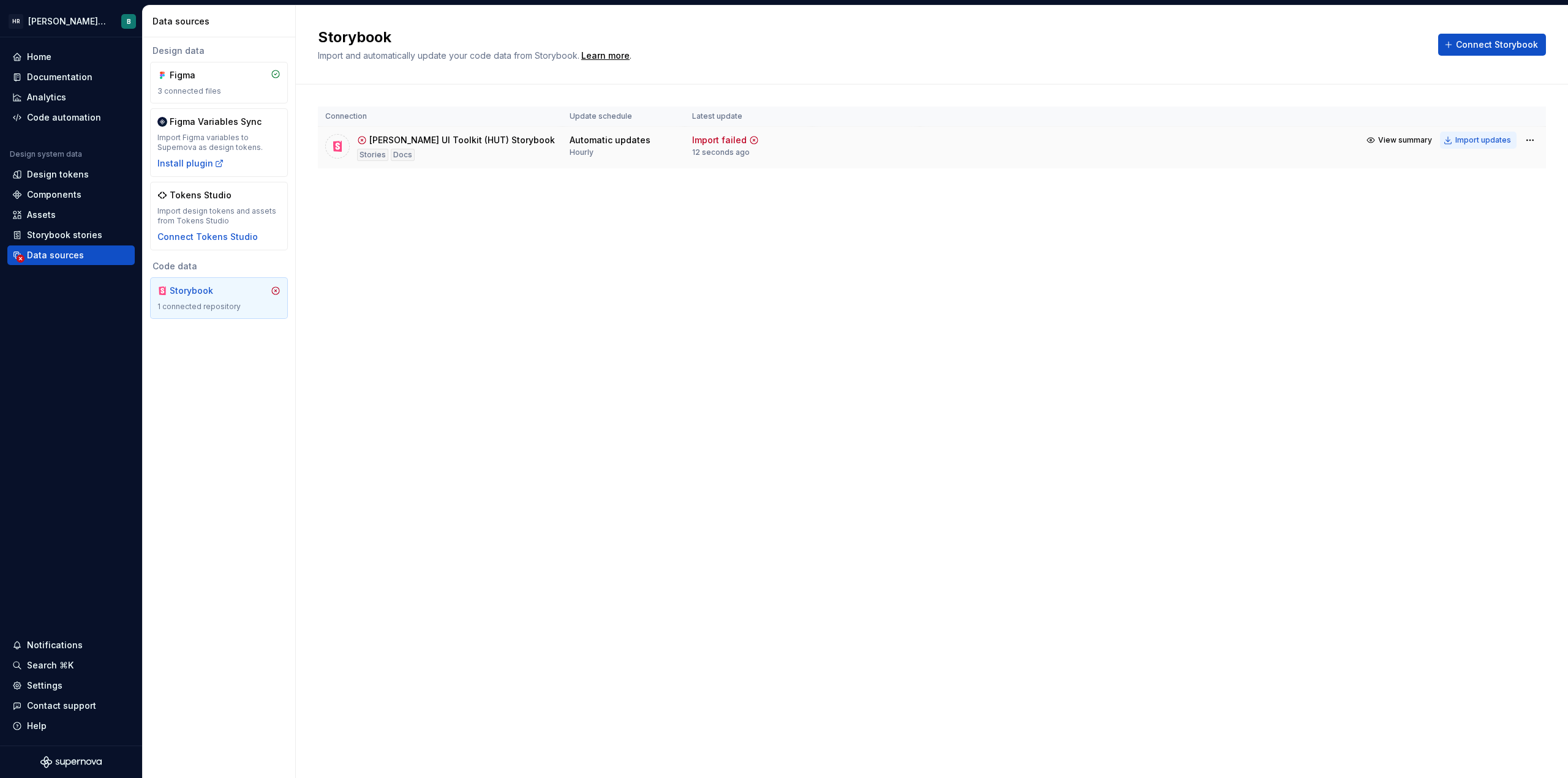
click at [782, 140] on div "Import updates" at bounding box center [1483, 140] width 55 height 10
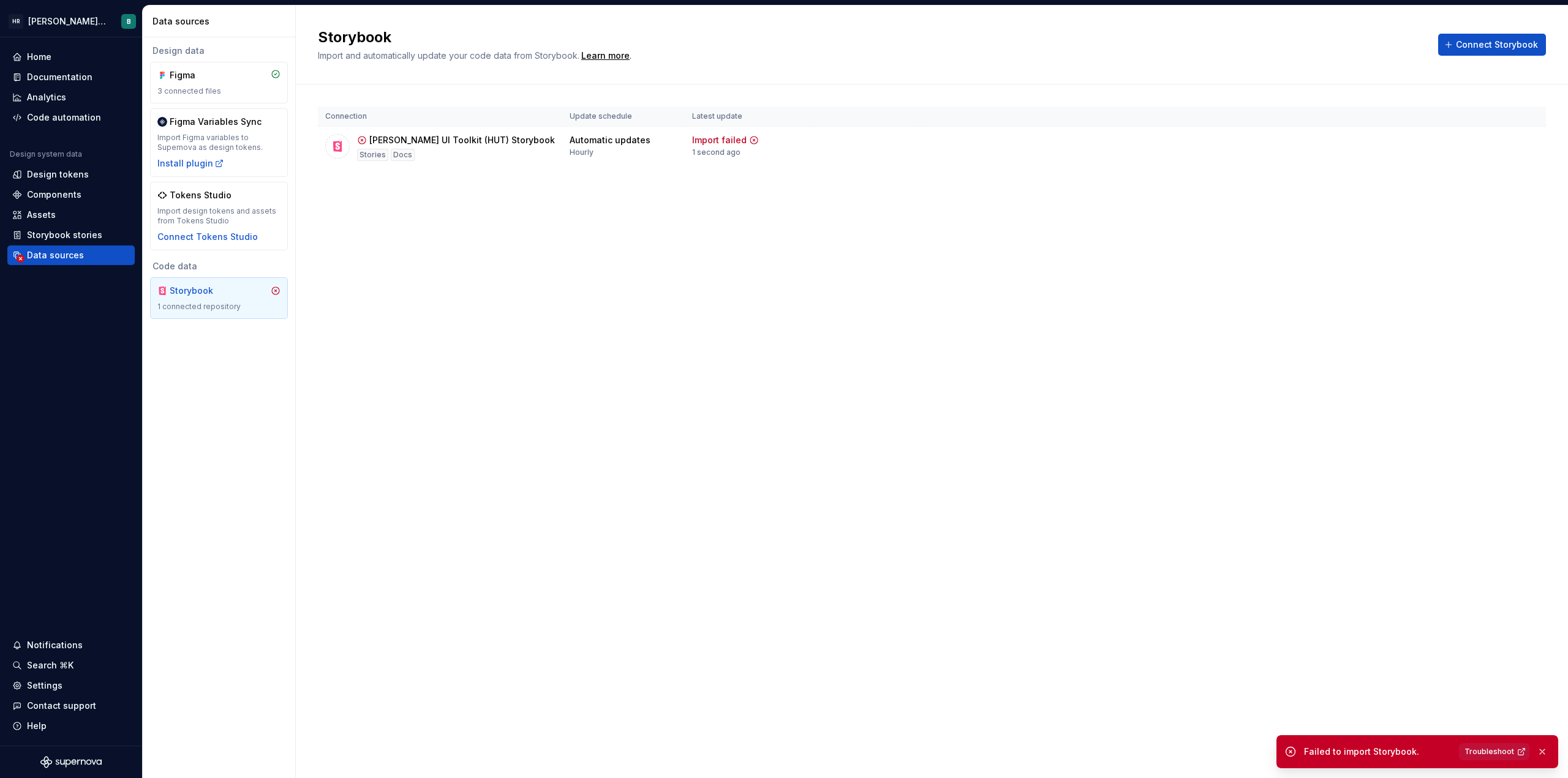
click at [782, 753] on span "Troubleshoot" at bounding box center [1489, 752] width 50 height 10
